Goal: Task Accomplishment & Management: Manage account settings

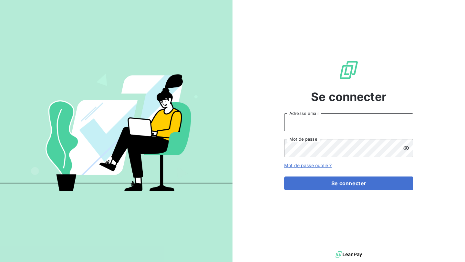
click at [297, 124] on input "Adresse email" at bounding box center [348, 122] width 129 height 18
type input "[PERSON_NAME][EMAIL_ADDRESS][DOMAIN_NAME]"
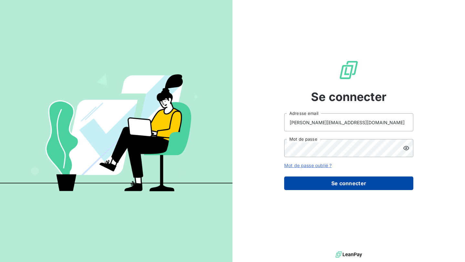
click at [341, 185] on button "Se connecter" at bounding box center [348, 183] width 129 height 14
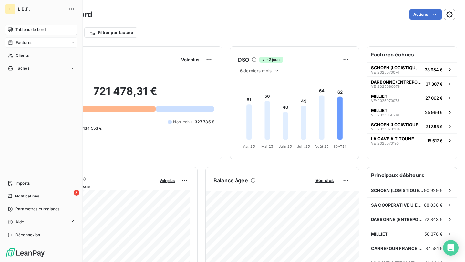
click at [18, 44] on span "Factures" at bounding box center [24, 43] width 16 height 6
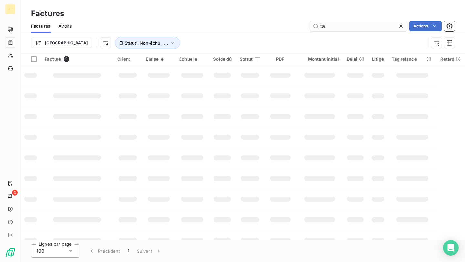
type input "t"
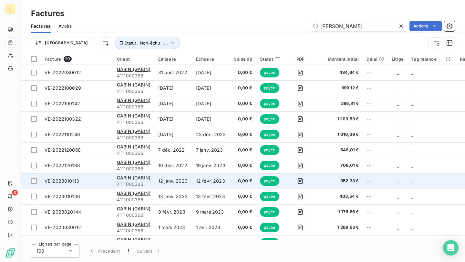
scroll to position [6, 0]
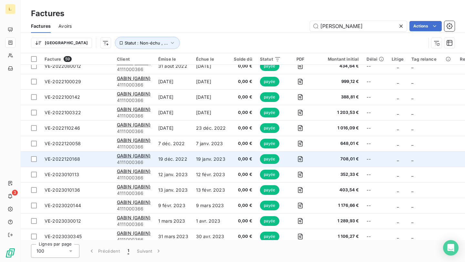
type input "[PERSON_NAME]"
click at [173, 162] on td "19 déc. 2022" at bounding box center [173, 158] width 38 height 15
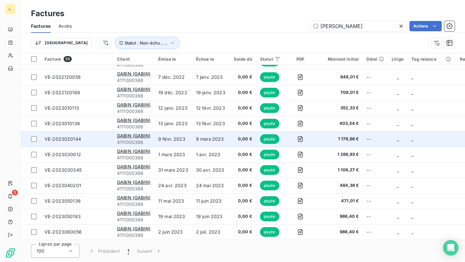
scroll to position [88, 0]
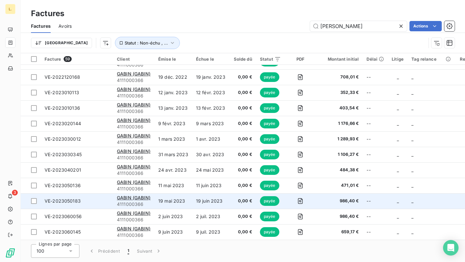
click at [219, 204] on td "19 juin 2023" at bounding box center [211, 200] width 38 height 15
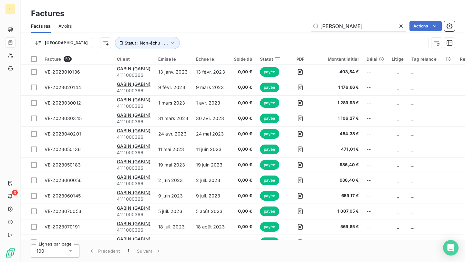
scroll to position [126, 0]
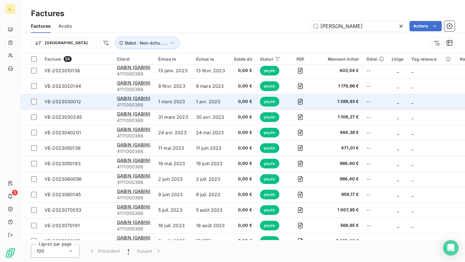
click at [229, 105] on td "1 avr. 2023" at bounding box center [211, 101] width 38 height 15
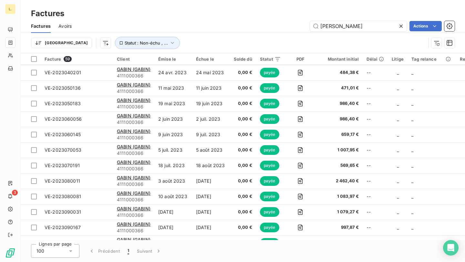
scroll to position [189, 0]
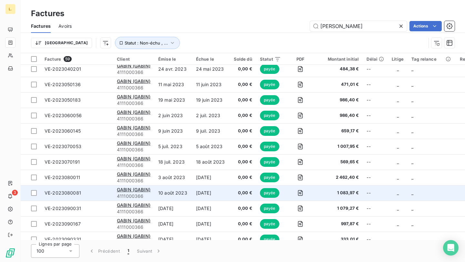
click at [202, 189] on td "[DATE]" at bounding box center [211, 192] width 38 height 15
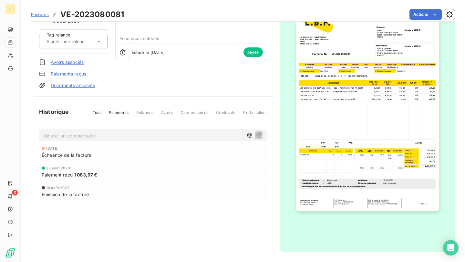
scroll to position [57, 0]
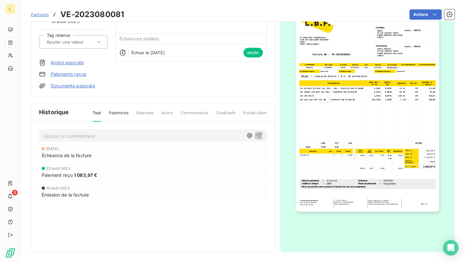
click at [377, 134] on img "button" at bounding box center [367, 110] width 143 height 203
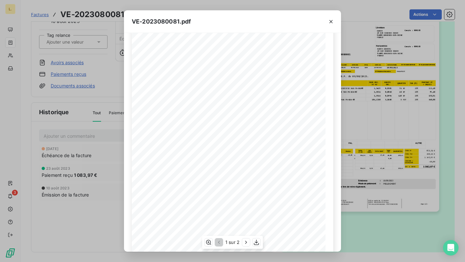
scroll to position [70, 0]
click at [257, 244] on icon "button" at bounding box center [256, 242] width 6 height 6
click at [332, 21] on icon "button" at bounding box center [330, 21] width 6 height 6
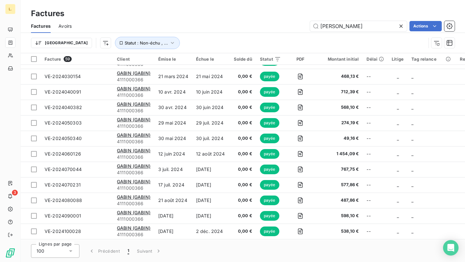
scroll to position [741, 0]
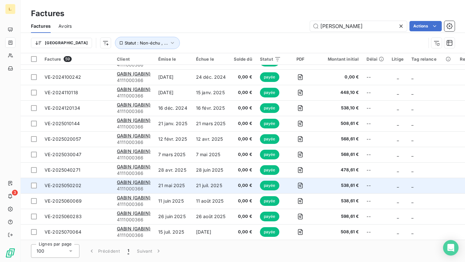
click at [220, 186] on td "21 juil. 2025" at bounding box center [211, 185] width 38 height 15
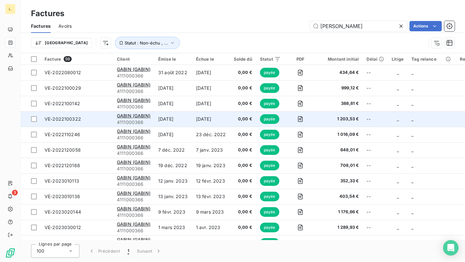
click at [206, 116] on td "[DATE]" at bounding box center [211, 118] width 38 height 15
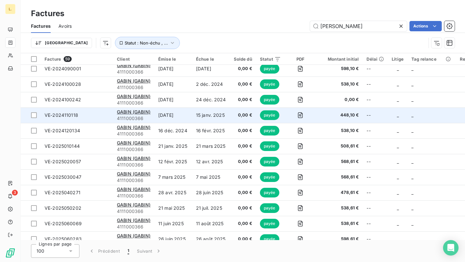
scroll to position [717, 0]
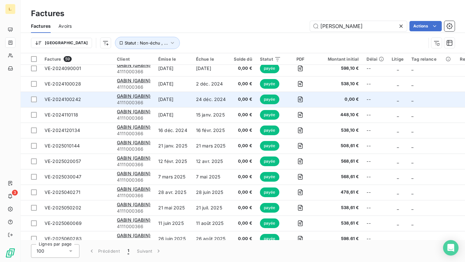
click at [221, 97] on td "24 déc. 2024" at bounding box center [211, 99] width 38 height 15
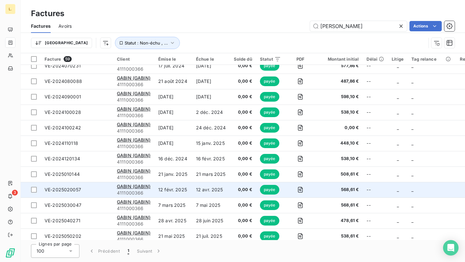
scroll to position [685, 0]
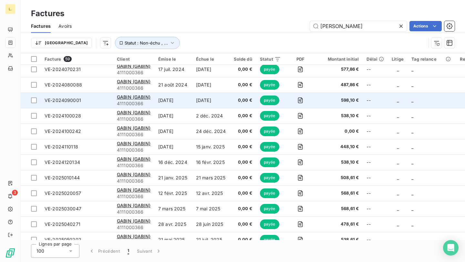
click at [223, 103] on td "[DATE]" at bounding box center [211, 100] width 38 height 15
